Goal: Communication & Community: Answer question/provide support

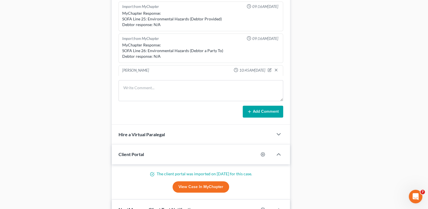
scroll to position [368, 0]
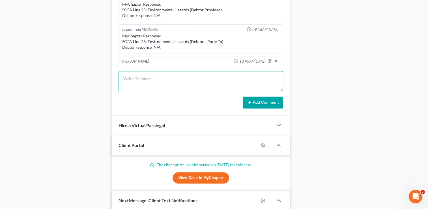
click at [183, 79] on textarea at bounding box center [201, 81] width 165 height 21
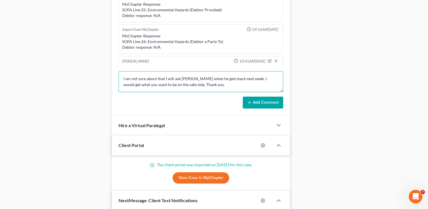
type textarea "I am not sure about that I will ask Paul when he gets back next week. I would g…"
drag, startPoint x: 241, startPoint y: 100, endPoint x: 260, endPoint y: 106, distance: 20.2
click at [246, 102] on div "Add Comment" at bounding box center [201, 103] width 165 height 12
click at [263, 104] on button "Add Comment" at bounding box center [263, 103] width 40 height 12
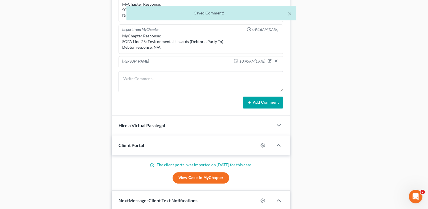
scroll to position [520, 0]
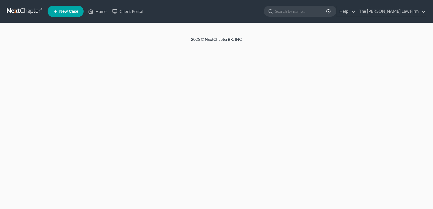
select select "1"
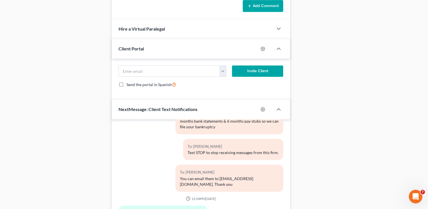
scroll to position [438, 0]
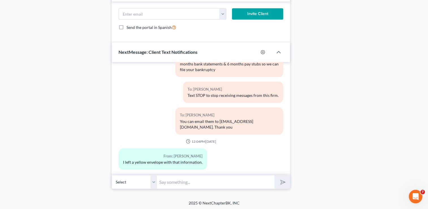
click at [211, 183] on input "text" at bounding box center [215, 182] width 117 height 14
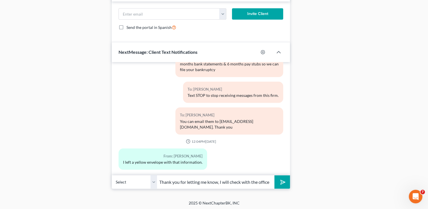
scroll to position [0, 3]
type input "Thank you for letting me know, I will check with the office."
click at [275, 175] on button "submit" at bounding box center [283, 181] width 16 height 13
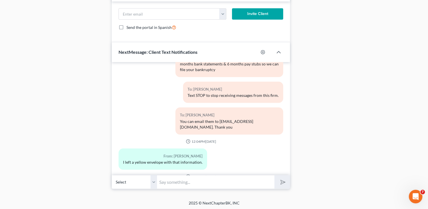
scroll to position [80, 0]
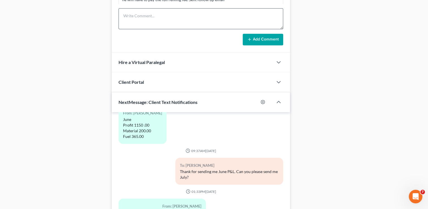
scroll to position [418, 0]
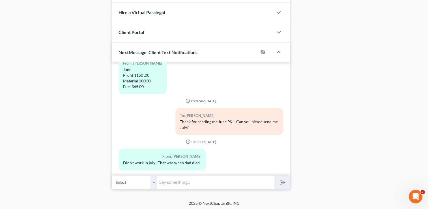
click at [229, 178] on input "text" at bounding box center [215, 182] width 117 height 14
type input "Thank you for the update. Sorry to hear about your dad."
click at [286, 183] on button "submit" at bounding box center [283, 181] width 16 height 13
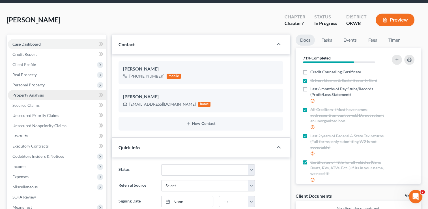
scroll to position [0, 0]
